Goal: Task Accomplishment & Management: Manage account settings

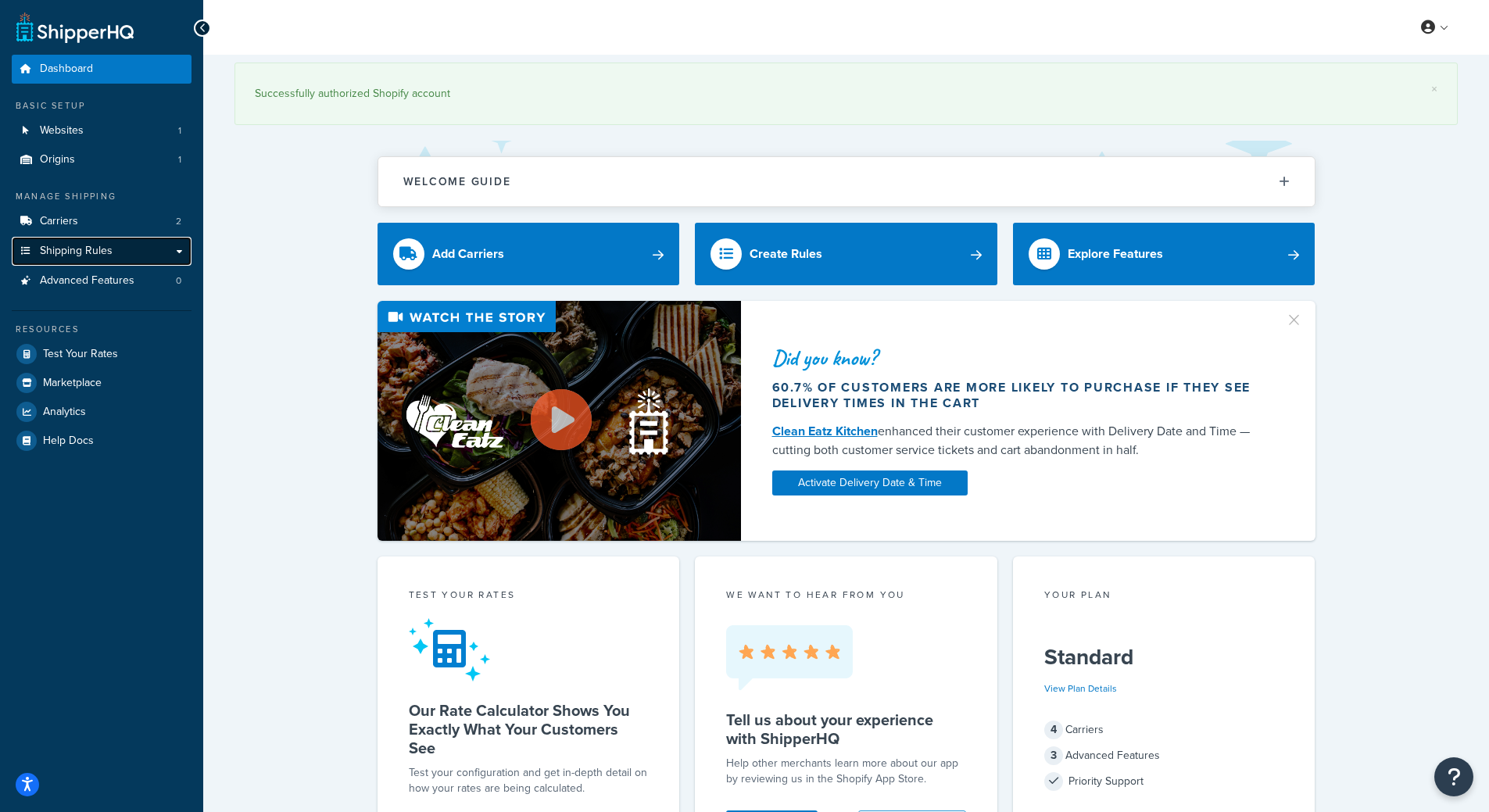
click at [112, 260] on link "Shipping Rules" at bounding box center [102, 251] width 180 height 29
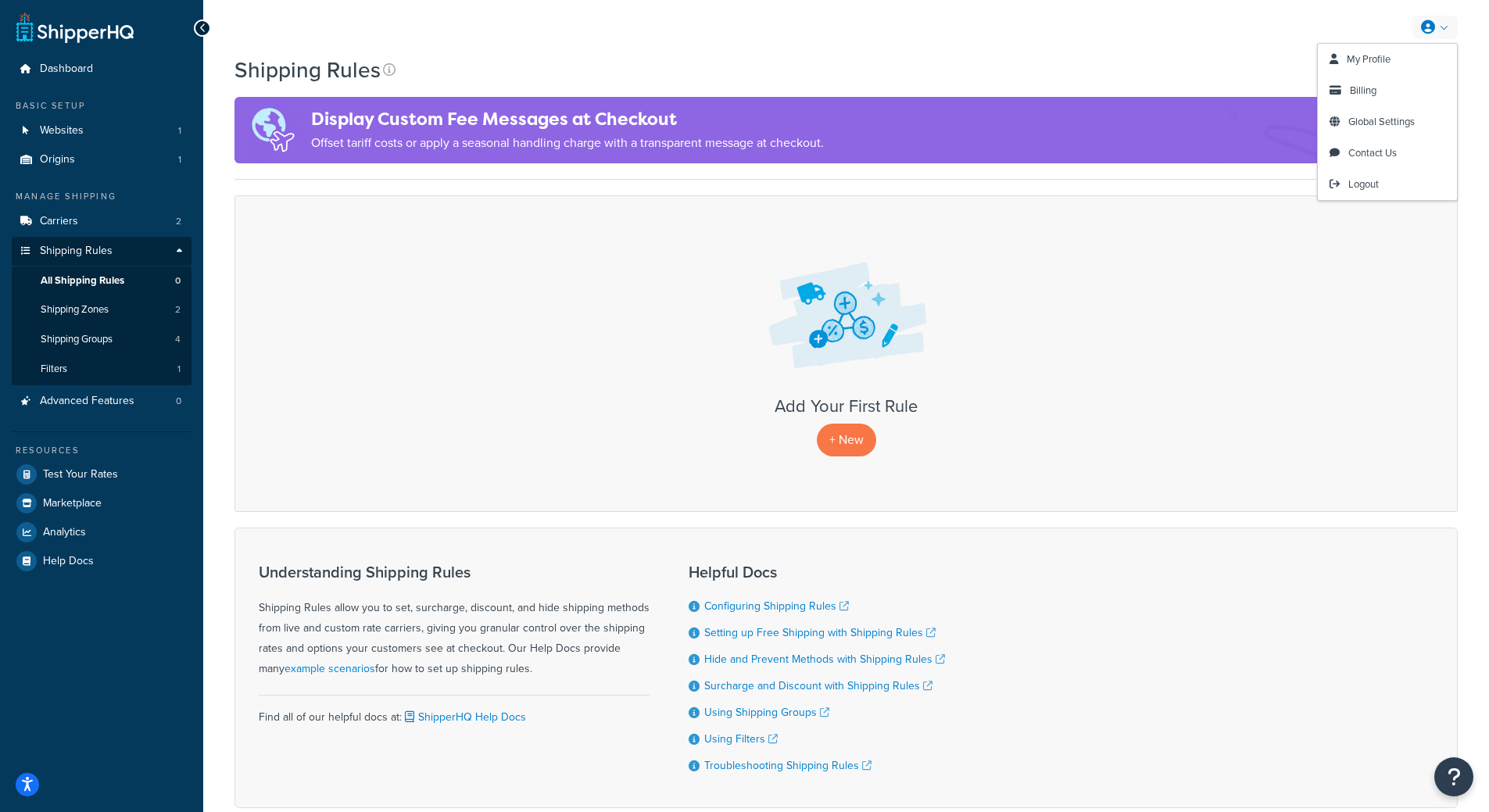
click at [1447, 30] on link at bounding box center [1436, 27] width 45 height 23
click at [1373, 90] on span "Billing" at bounding box center [1363, 90] width 26 height 15
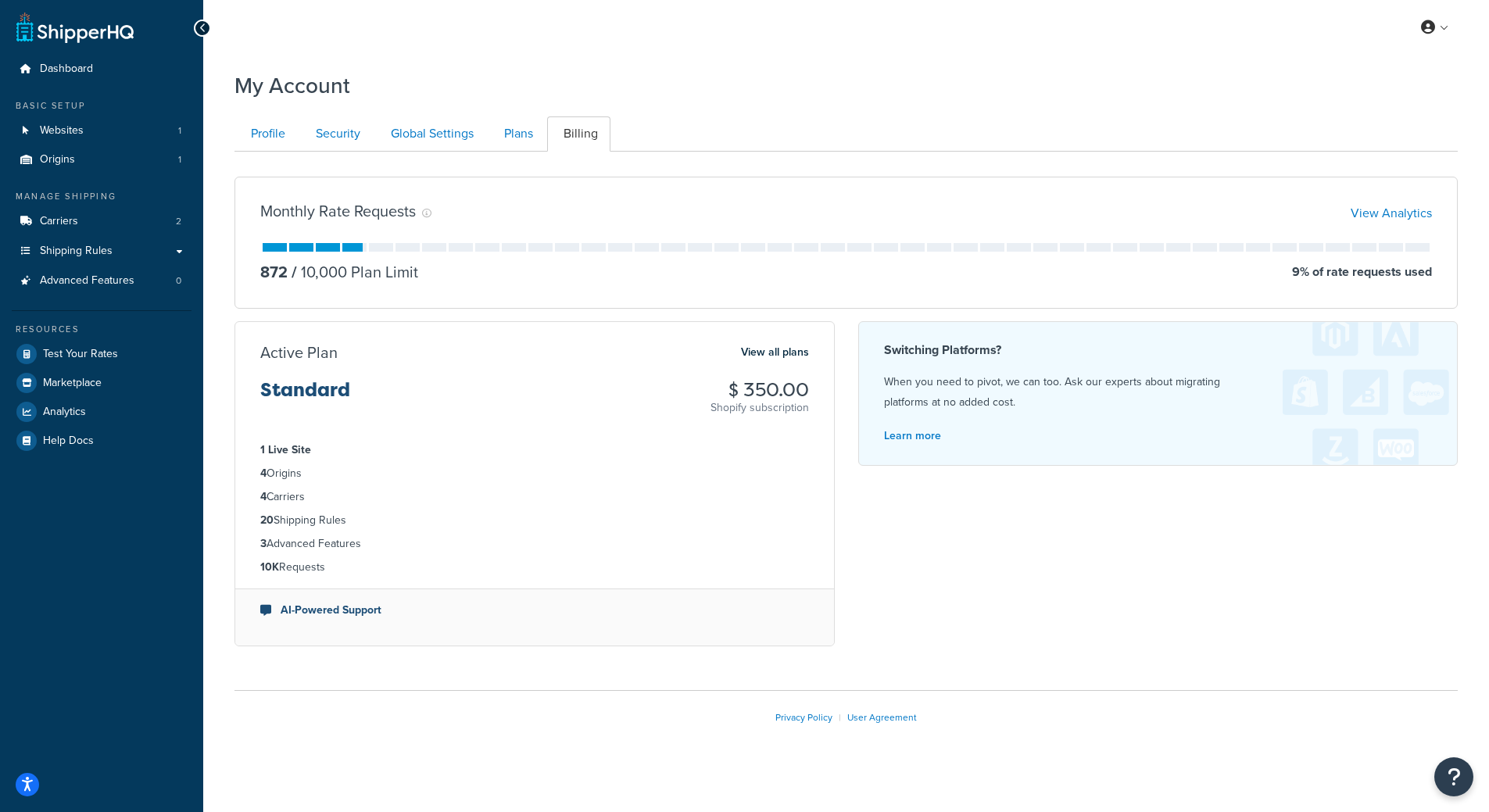
click at [1263, 100] on div "My Account" at bounding box center [846, 82] width 1223 height 38
drag, startPoint x: 1094, startPoint y: 577, endPoint x: 916, endPoint y: 592, distance: 178.6
click at [1094, 577] on div "Monthly Rate Requests View Analytics 872 / 10,000 Plan Limit 9 % of rate reques…" at bounding box center [846, 411] width 1246 height 495
click at [943, 606] on div "Monthly Rate Requests View Analytics 872 / 10,000 Plan Limit 9 % of rate reques…" at bounding box center [846, 411] width 1246 height 495
